Goal: Task Accomplishment & Management: Manage account settings

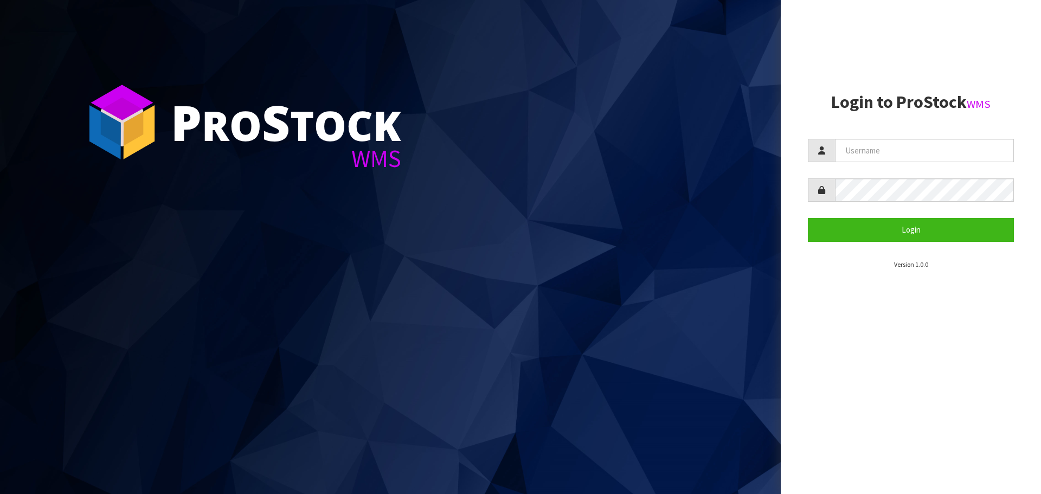
drag, startPoint x: 931, startPoint y: 132, endPoint x: 918, endPoint y: 142, distance: 16.6
click at [927, 134] on section "Login to ProStock WMS Login Version 1.0.0" at bounding box center [911, 181] width 206 height 177
click at [917, 143] on input "text" at bounding box center [924, 150] width 179 height 23
type input "[PERSON_NAME][EMAIL_ADDRESS][DOMAIN_NAME]"
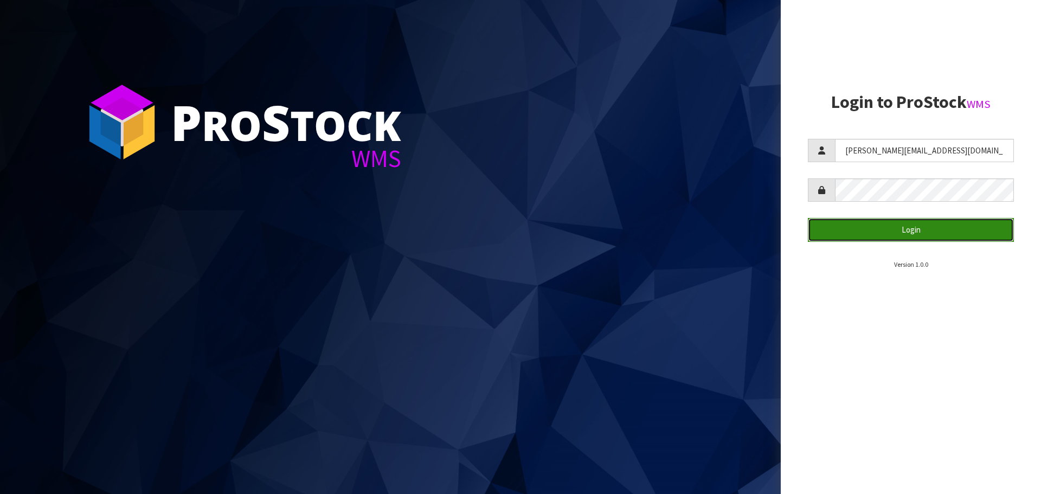
click at [962, 232] on button "Login" at bounding box center [911, 229] width 206 height 23
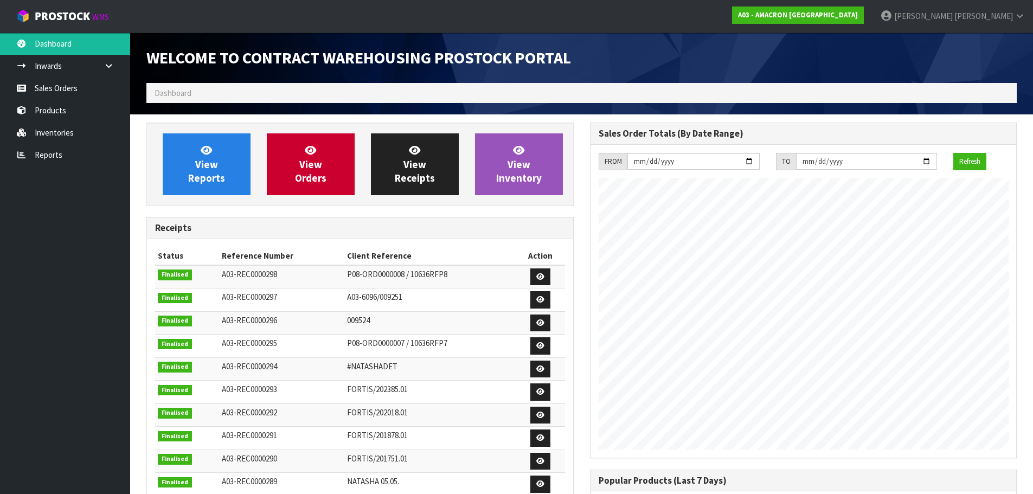
scroll to position [461, 443]
click at [81, 91] on link "Sales Orders" at bounding box center [65, 88] width 130 height 22
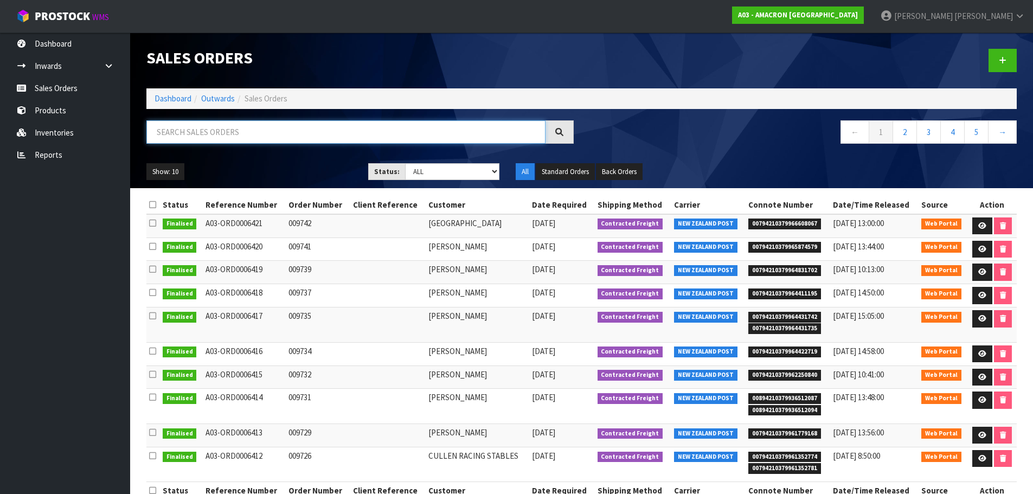
click at [176, 133] on input "text" at bounding box center [345, 131] width 399 height 23
type input "GRANT"
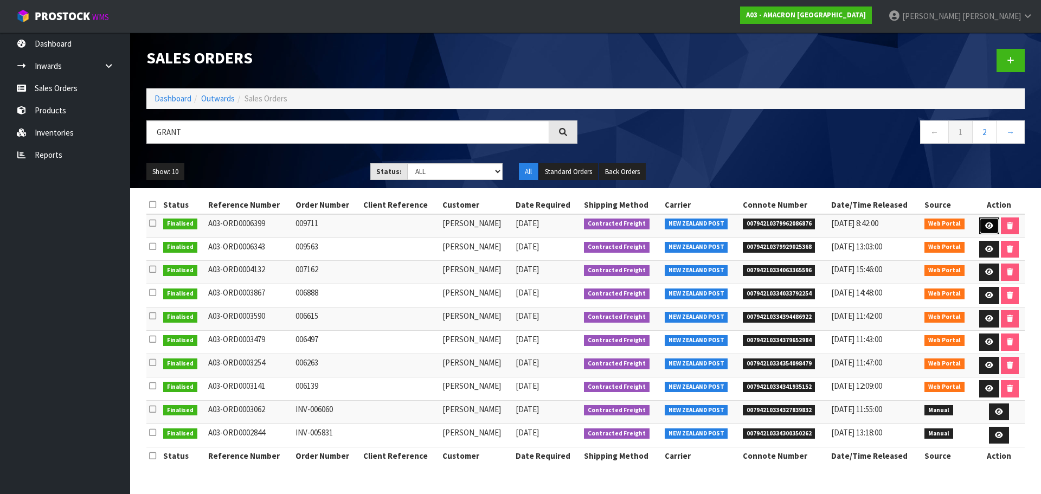
click at [987, 224] on icon at bounding box center [989, 225] width 8 height 7
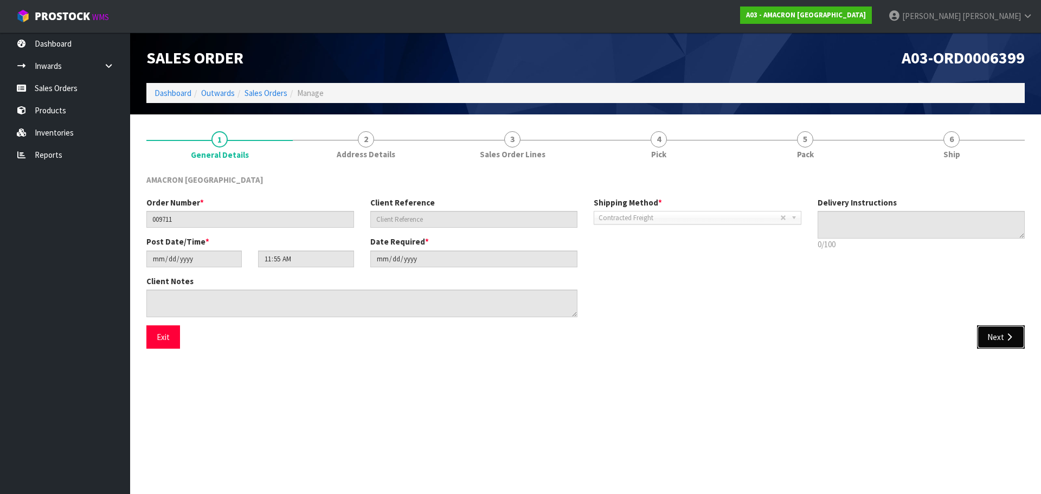
click at [1013, 335] on icon "button" at bounding box center [1009, 337] width 10 height 8
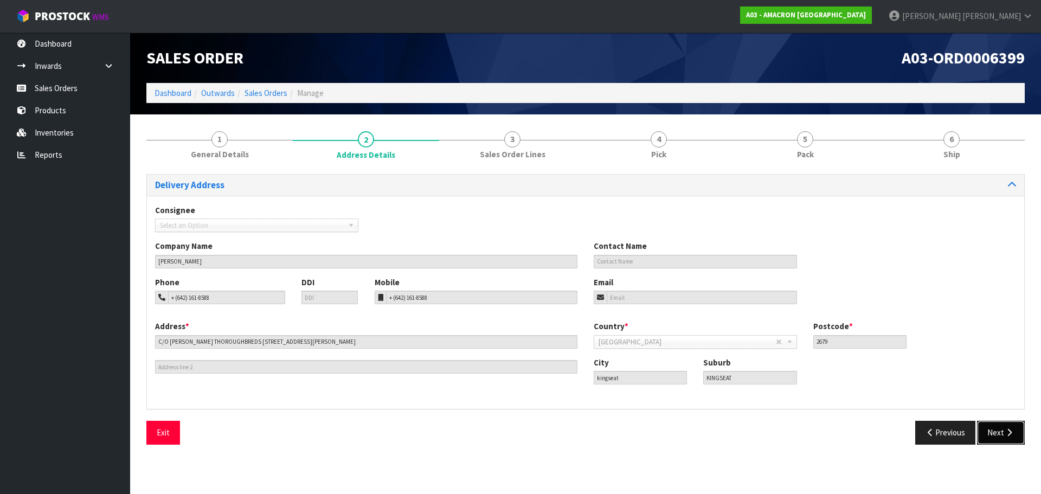
click at [1005, 436] on icon "button" at bounding box center [1009, 432] width 10 height 8
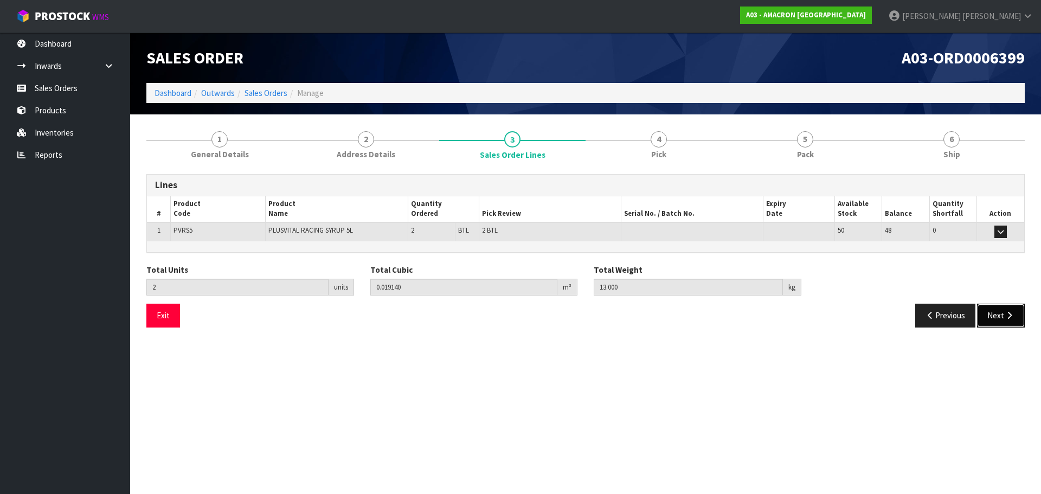
click at [1010, 317] on icon "button" at bounding box center [1009, 315] width 10 height 8
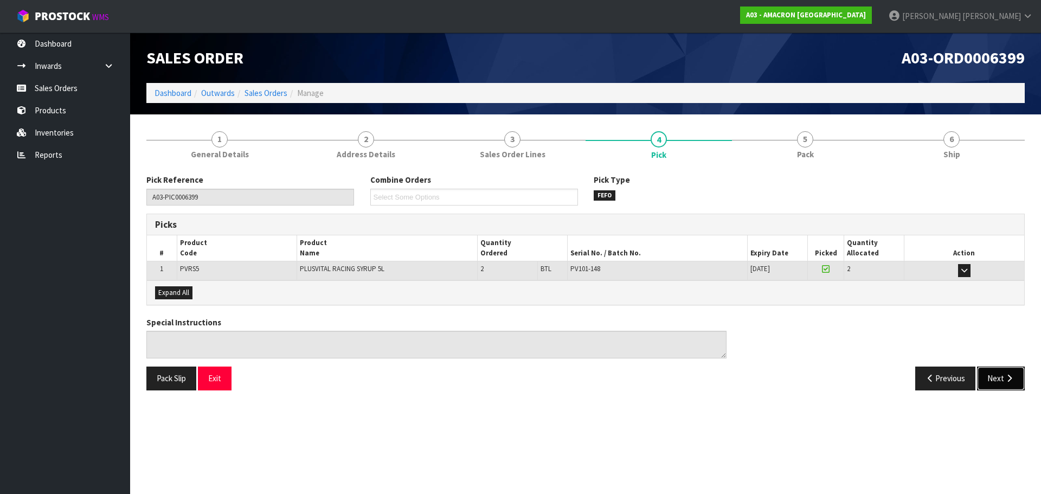
click at [999, 374] on button "Next" at bounding box center [1001, 378] width 48 height 23
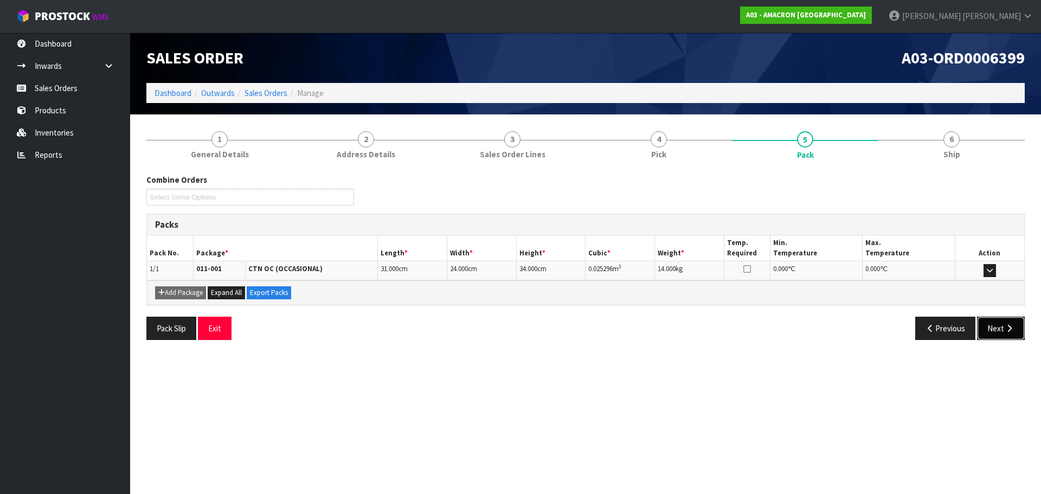
click at [996, 324] on button "Next" at bounding box center [1001, 328] width 48 height 23
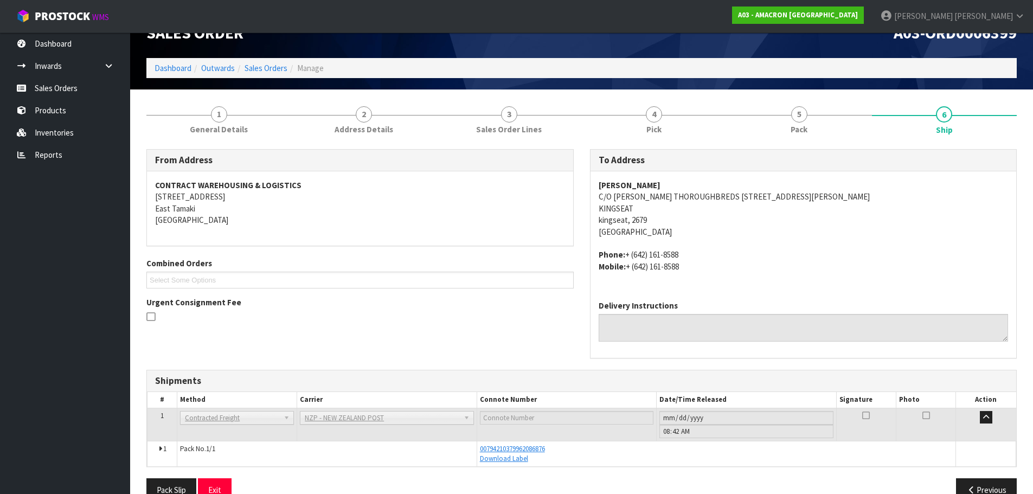
scroll to position [49, 0]
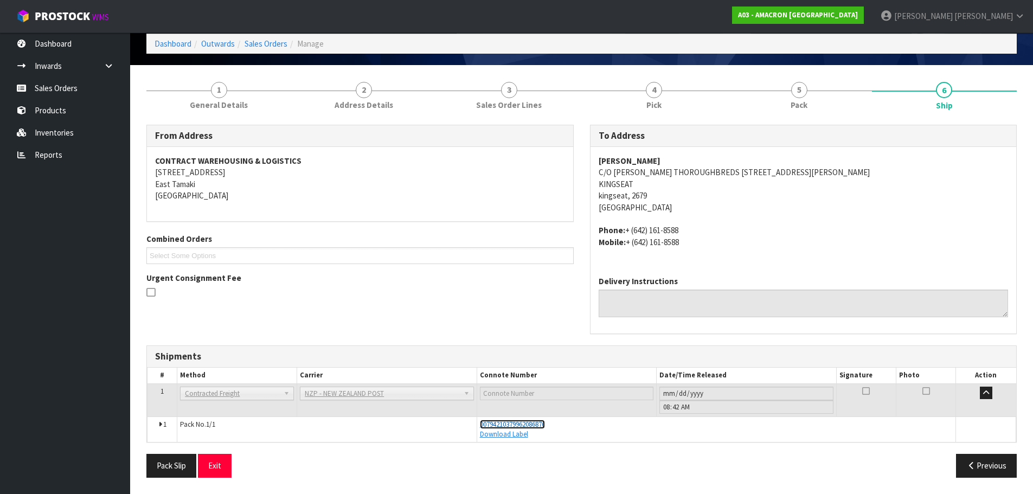
click at [526, 425] on span "00794210379962086876" at bounding box center [512, 424] width 65 height 9
click at [969, 459] on button "Previous" at bounding box center [986, 465] width 61 height 23
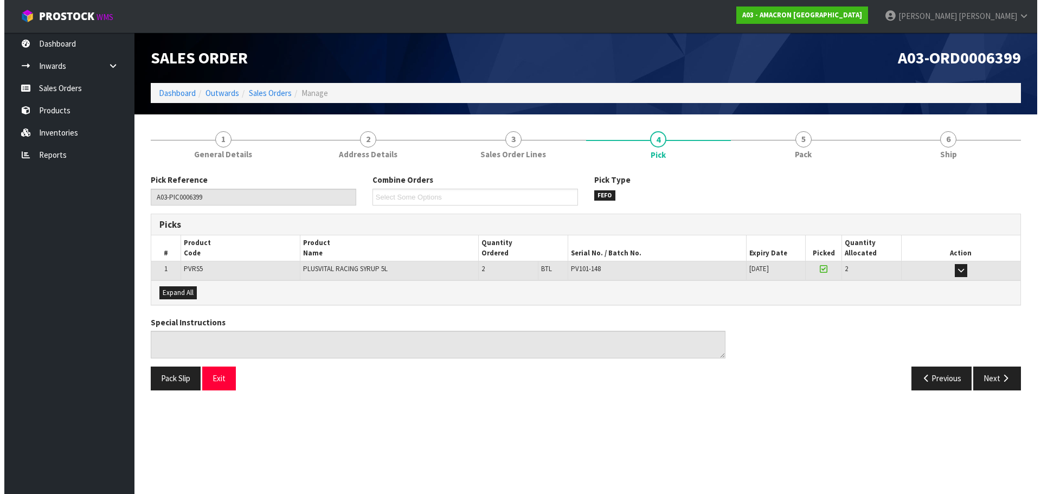
scroll to position [0, 0]
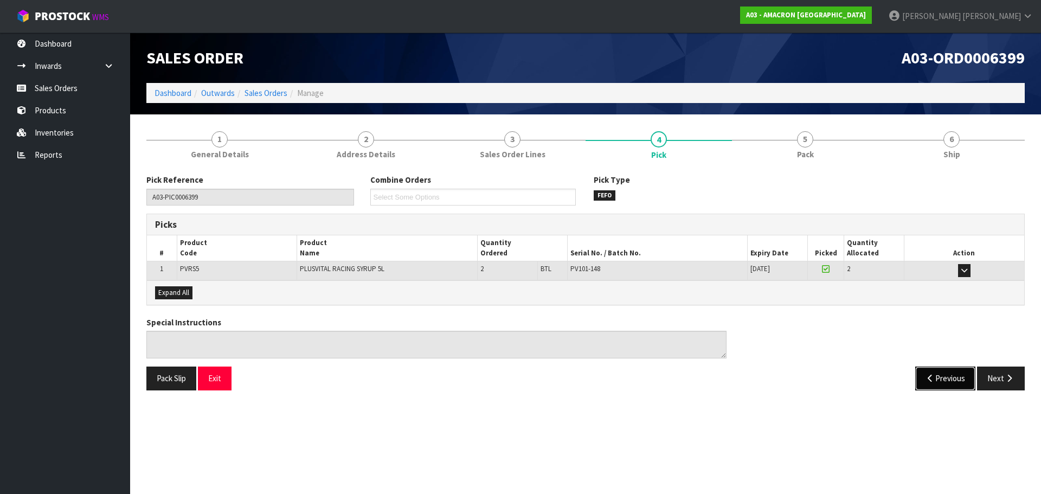
click at [947, 378] on button "Previous" at bounding box center [945, 378] width 61 height 23
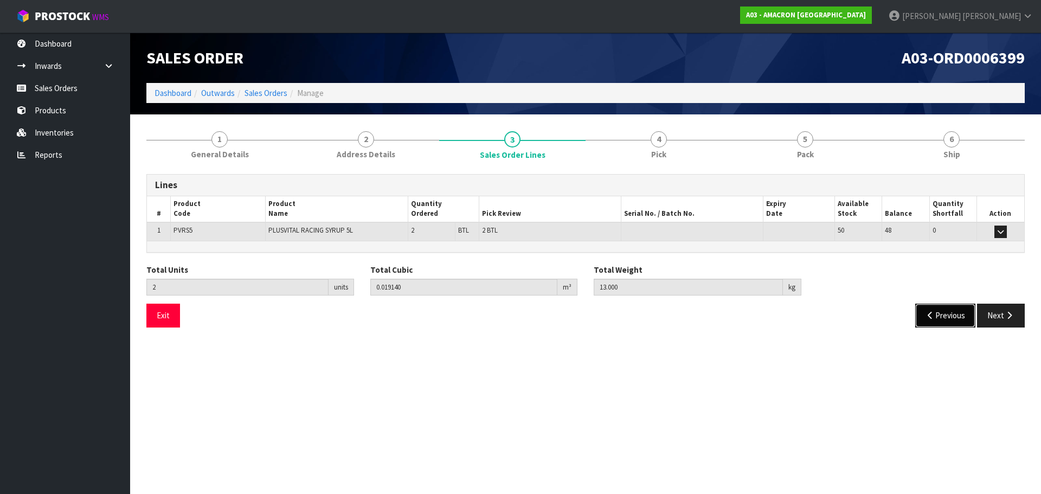
click at [947, 318] on button "Previous" at bounding box center [945, 315] width 61 height 23
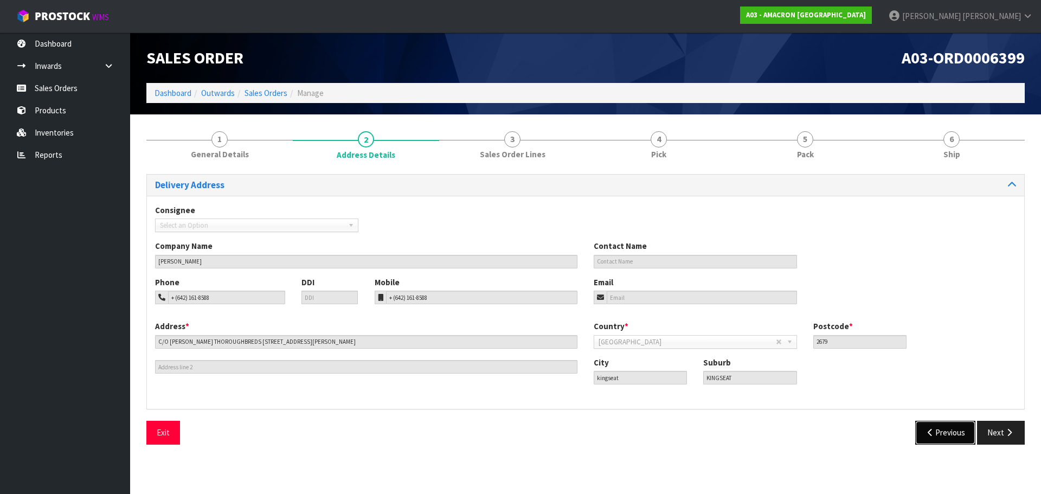
click at [943, 431] on button "Previous" at bounding box center [945, 432] width 61 height 23
